Goal: Register for event/course

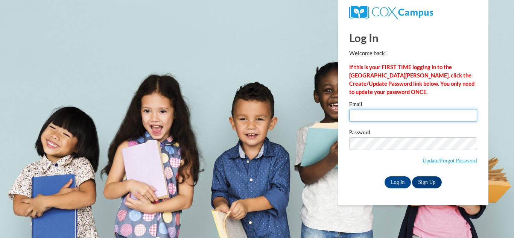
click at [396, 119] on input "Email" at bounding box center [413, 115] width 128 height 13
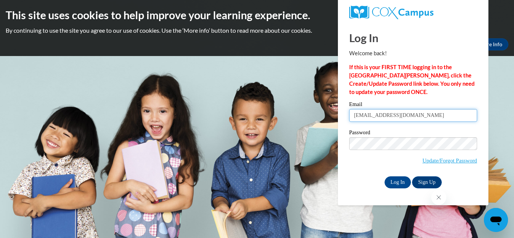
type input "jeklinglesmith22@yahoo.com"
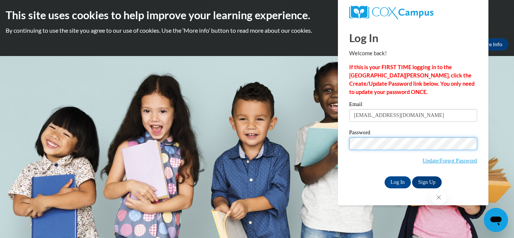
click at [385, 177] on input "Log In" at bounding box center [398, 183] width 26 height 12
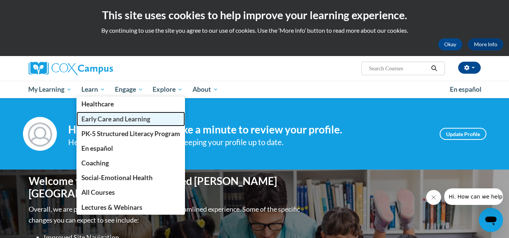
click at [110, 120] on span "Early Care and Learning" at bounding box center [115, 119] width 69 height 8
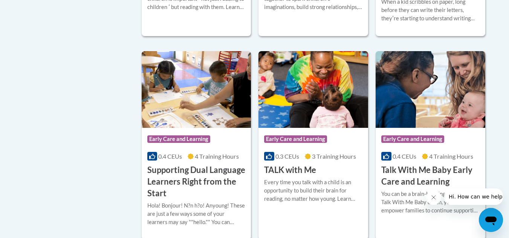
scroll to position [1059, 0]
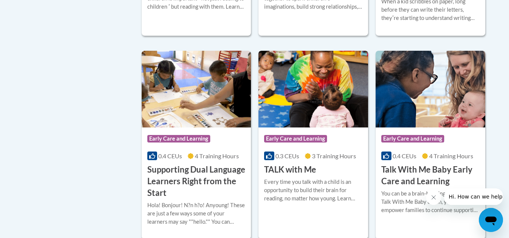
drag, startPoint x: 303, startPoint y: 119, endPoint x: 282, endPoint y: 123, distance: 22.0
click at [282, 123] on img at bounding box center [313, 89] width 110 height 77
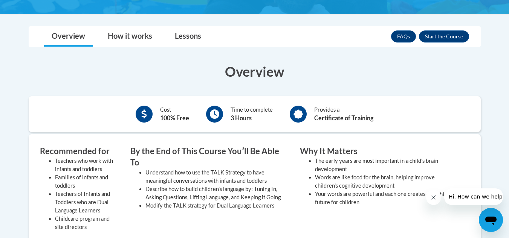
scroll to position [175, 0]
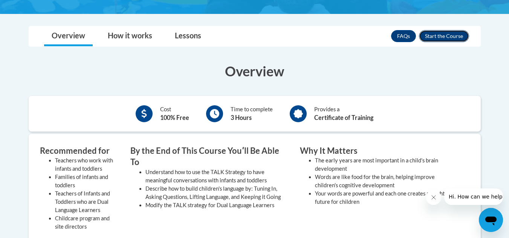
click at [452, 37] on button "Enroll" at bounding box center [444, 36] width 50 height 12
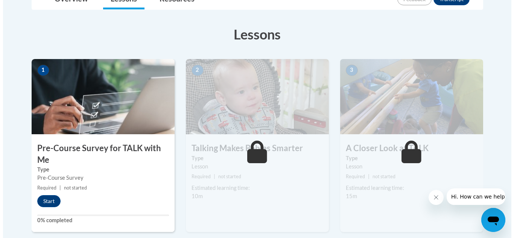
scroll to position [195, 0]
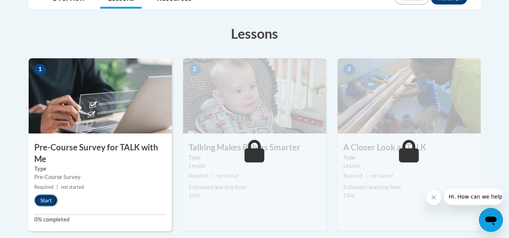
click at [35, 202] on button "Start" at bounding box center [45, 201] width 23 height 12
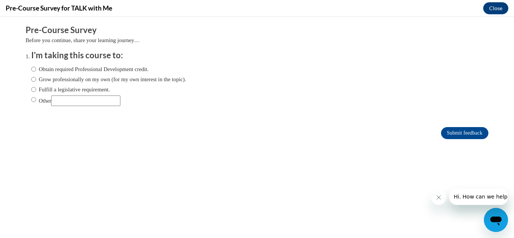
scroll to position [0, 0]
click at [31, 69] on input "Obtain required Professional Development credit." at bounding box center [33, 69] width 5 height 8
radio input "true"
click at [450, 136] on input "Submit feedback" at bounding box center [464, 133] width 47 height 12
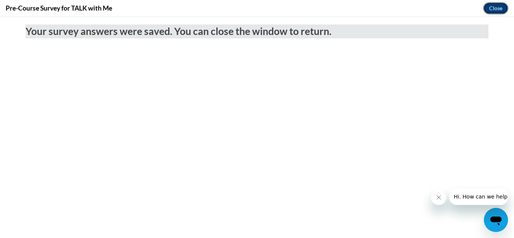
click at [498, 6] on button "Close" at bounding box center [495, 8] width 25 height 12
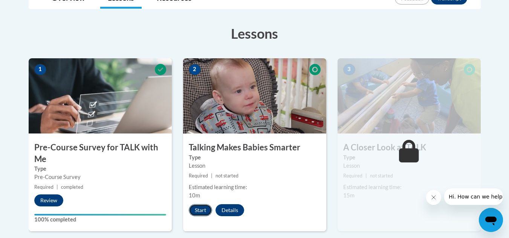
click at [198, 209] on button "Start" at bounding box center [200, 210] width 23 height 12
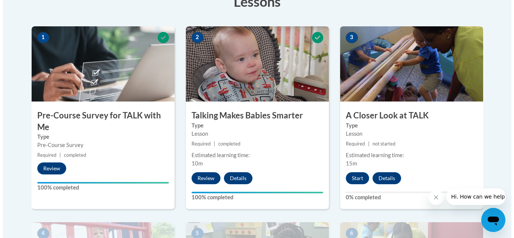
scroll to position [227, 0]
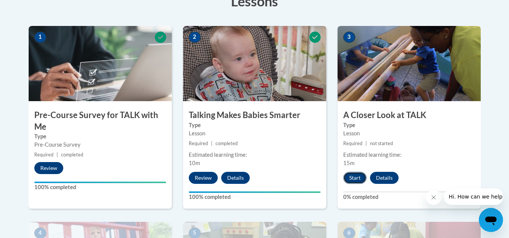
click at [354, 176] on button "Start" at bounding box center [354, 178] width 23 height 12
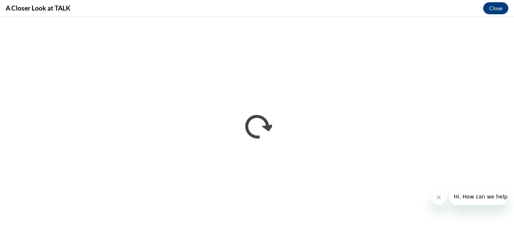
scroll to position [0, 0]
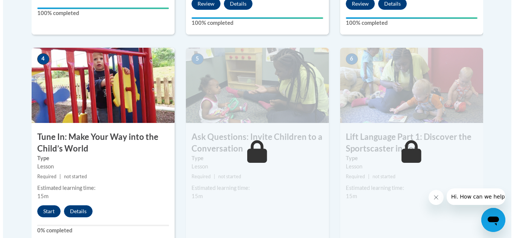
scroll to position [402, 0]
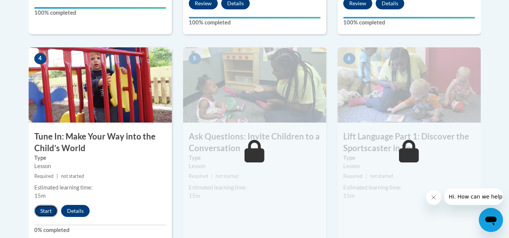
click at [44, 213] on button "Start" at bounding box center [45, 211] width 23 height 12
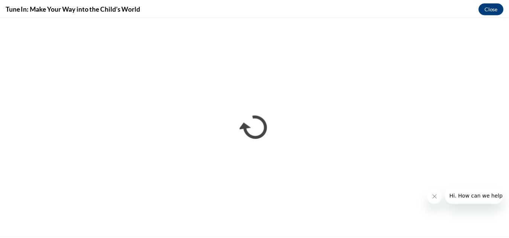
scroll to position [0, 0]
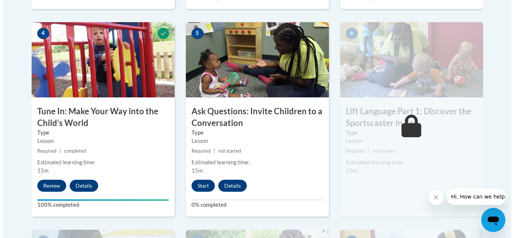
scroll to position [427, 0]
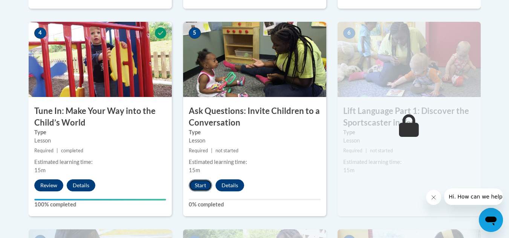
click at [196, 183] on button "Start" at bounding box center [200, 186] width 23 height 12
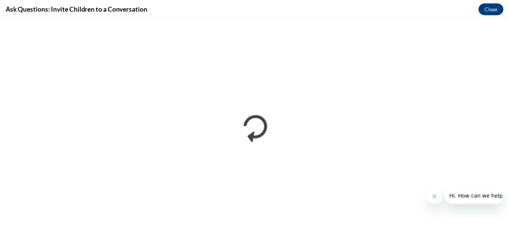
scroll to position [0, 0]
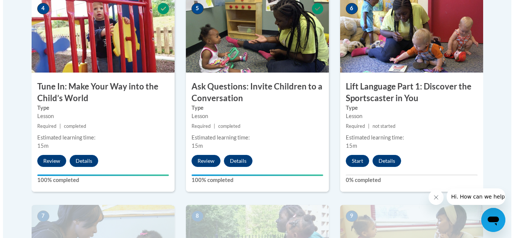
scroll to position [454, 0]
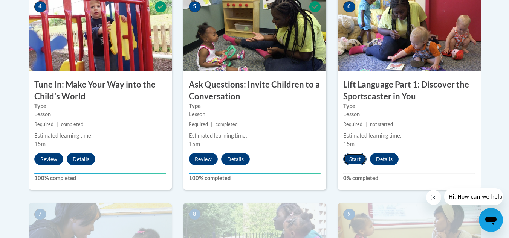
click at [355, 159] on button "Start" at bounding box center [354, 159] width 23 height 12
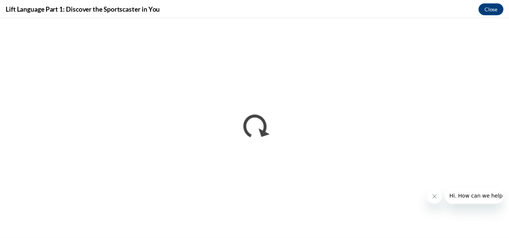
scroll to position [0, 0]
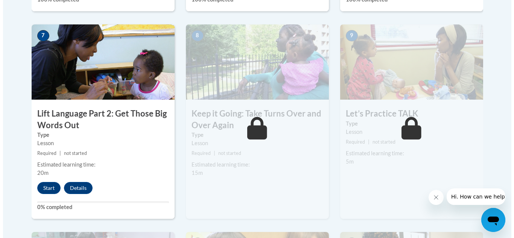
scroll to position [633, 0]
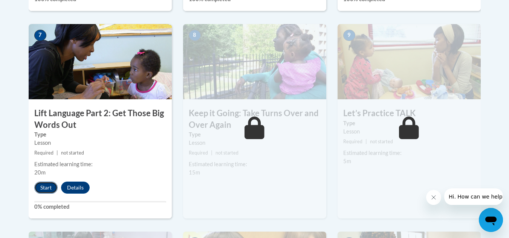
click at [43, 186] on button "Start" at bounding box center [45, 188] width 23 height 12
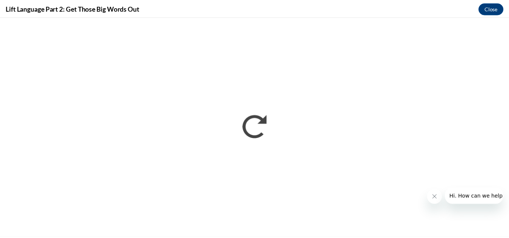
scroll to position [0, 0]
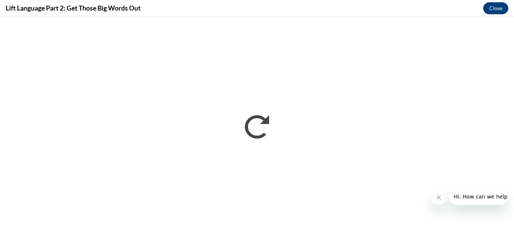
click at [442, 196] on button "Close message from company" at bounding box center [438, 197] width 15 height 15
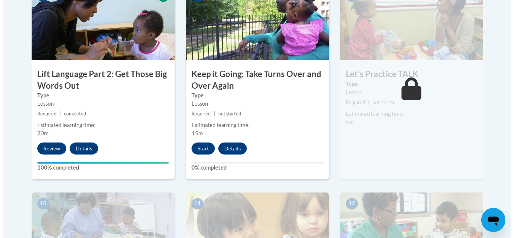
scroll to position [672, 0]
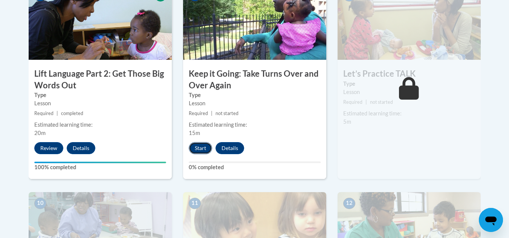
click at [201, 147] on button "Start" at bounding box center [200, 148] width 23 height 12
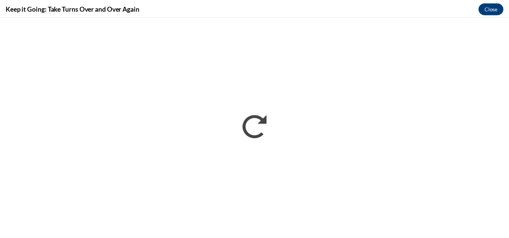
scroll to position [0, 0]
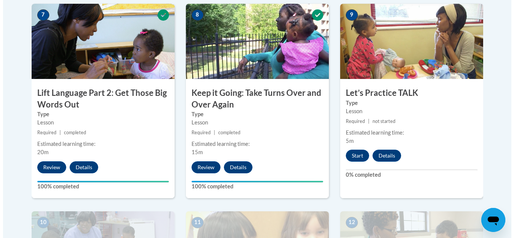
scroll to position [650, 0]
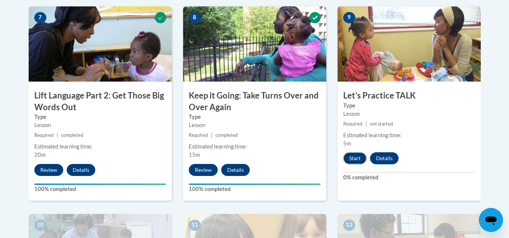
click at [358, 160] on button "Start" at bounding box center [354, 158] width 23 height 12
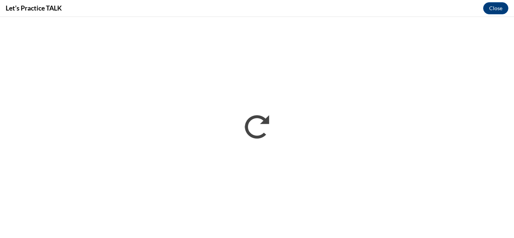
scroll to position [0, 0]
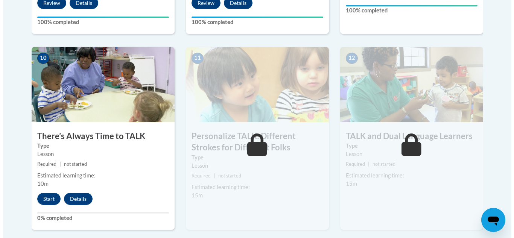
scroll to position [818, 0]
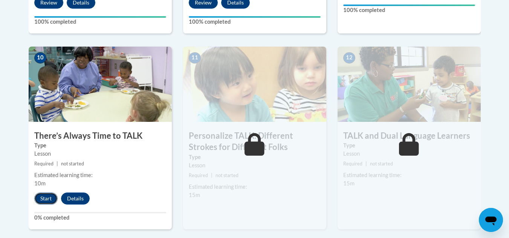
click at [47, 197] on button "Start" at bounding box center [45, 199] width 23 height 12
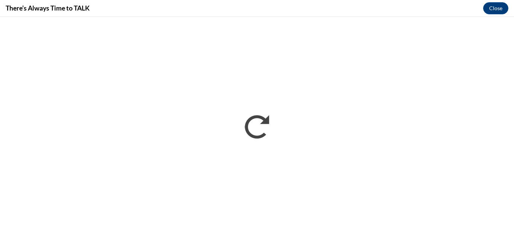
scroll to position [0, 0]
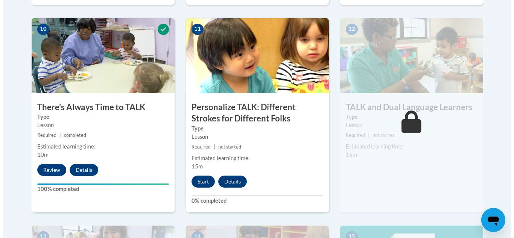
scroll to position [846, 0]
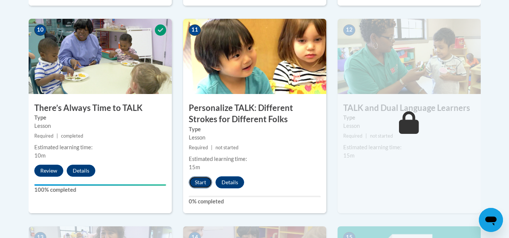
click at [203, 182] on button "Start" at bounding box center [200, 183] width 23 height 12
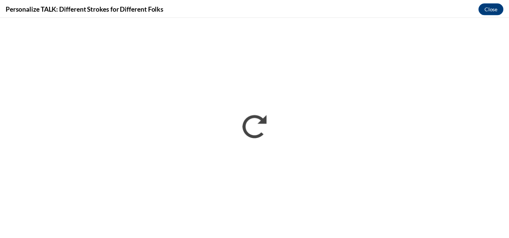
scroll to position [0, 0]
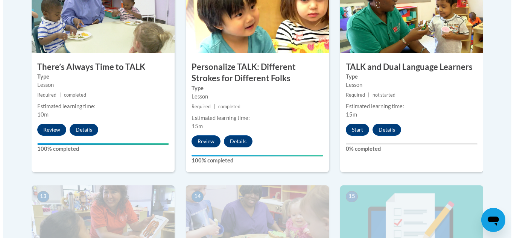
scroll to position [887, 0]
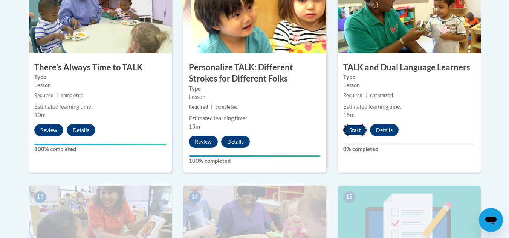
click at [351, 129] on button "Start" at bounding box center [354, 130] width 23 height 12
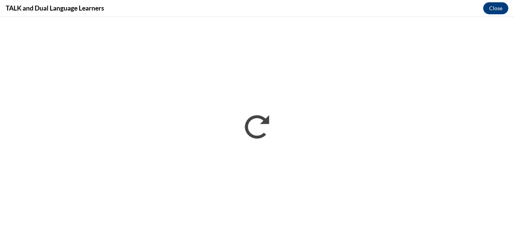
scroll to position [0, 0]
